Goal: Task Accomplishment & Management: Use online tool/utility

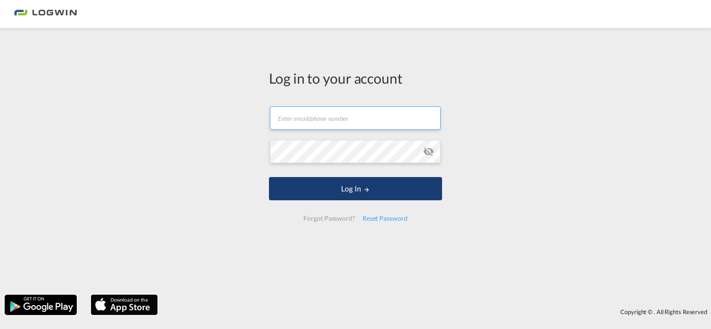
type input "[PERSON_NAME][EMAIL_ADDRESS][DOMAIN_NAME]"
click at [346, 188] on button "Log In" at bounding box center [355, 188] width 173 height 23
